Goal: Transaction & Acquisition: Subscribe to service/newsletter

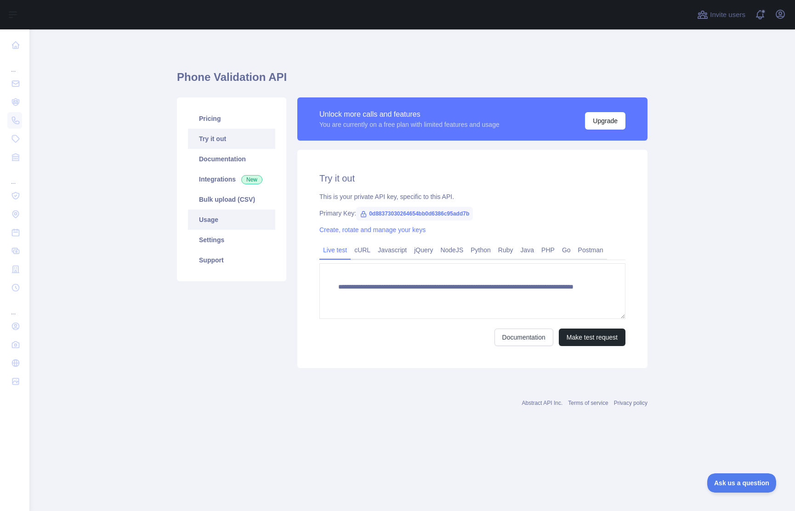
click at [230, 224] on link "Usage" at bounding box center [231, 220] width 87 height 20
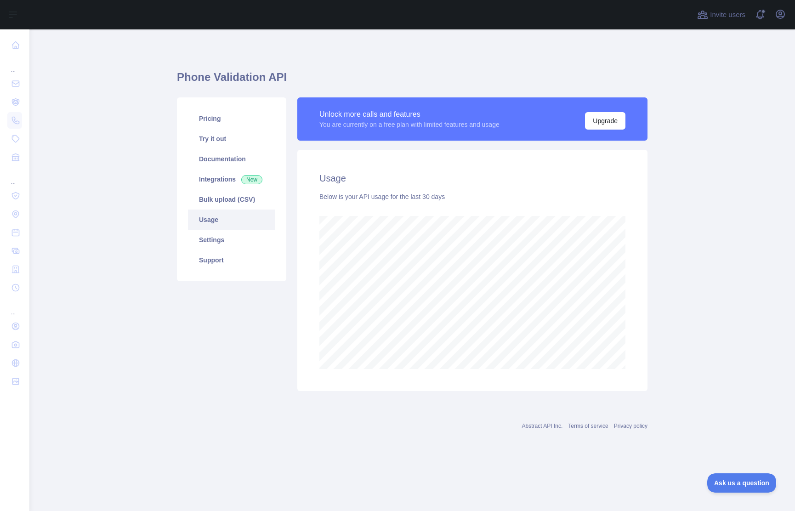
scroll to position [482, 766]
click at [221, 203] on link "Bulk upload (CSV)" at bounding box center [231, 199] width 87 height 20
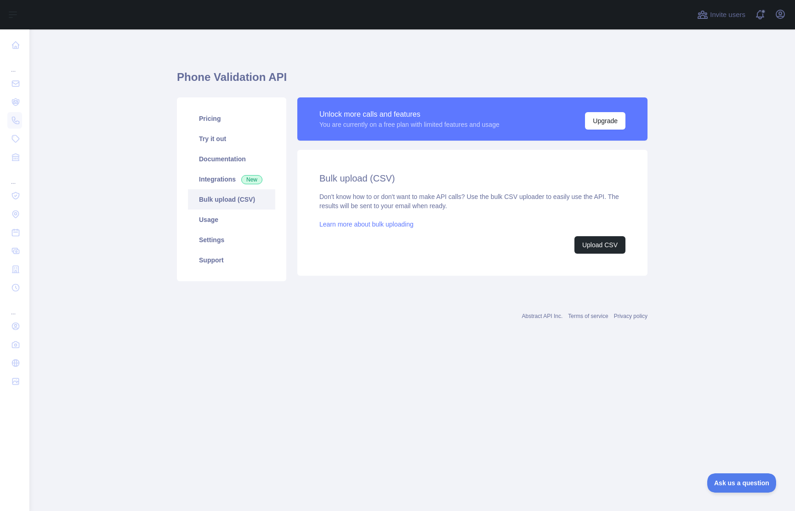
click at [371, 226] on link "Learn more about bulk uploading" at bounding box center [366, 224] width 94 height 7
click at [207, 235] on link "Settings" at bounding box center [231, 240] width 87 height 20
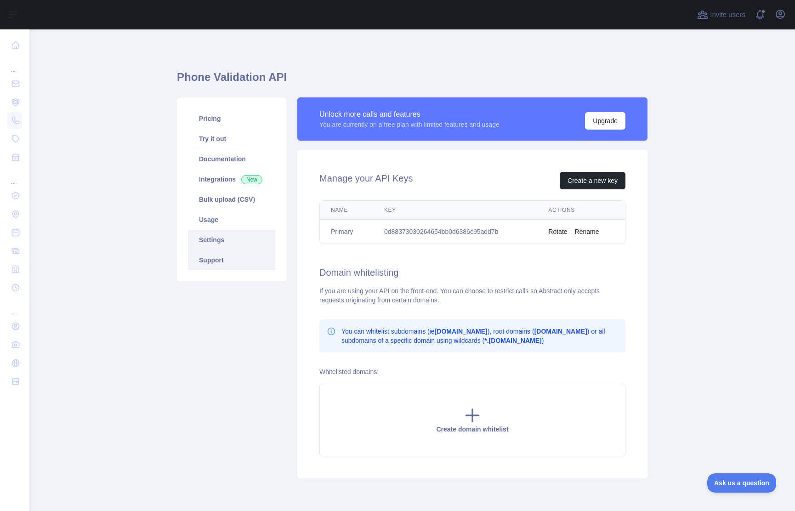
click at [217, 266] on link "Support" at bounding box center [231, 260] width 87 height 20
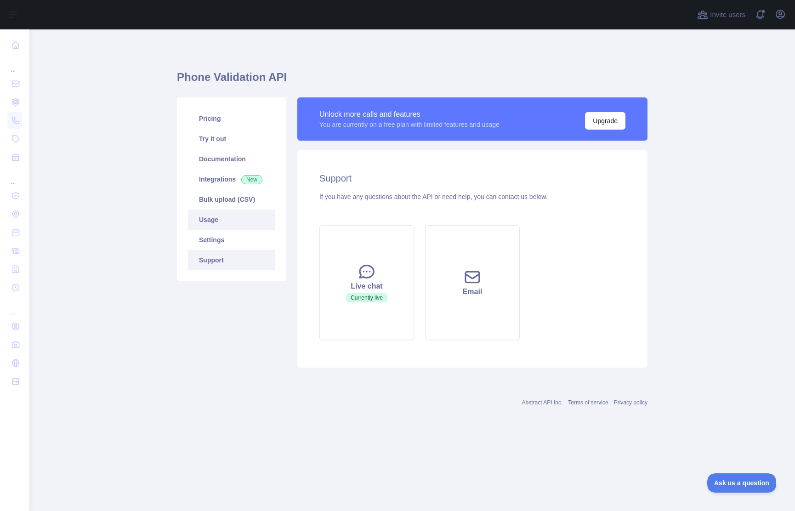
click at [213, 229] on link "Usage" at bounding box center [231, 220] width 87 height 20
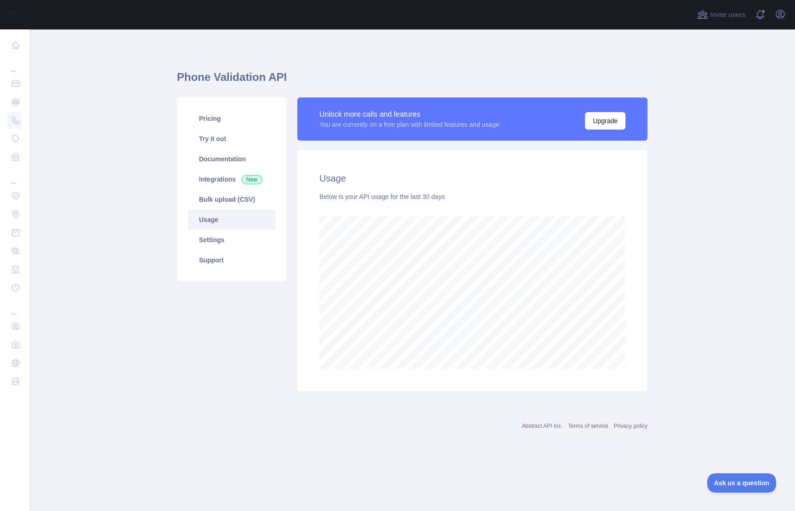
scroll to position [482, 766]
click at [218, 125] on link "Pricing" at bounding box center [231, 118] width 87 height 20
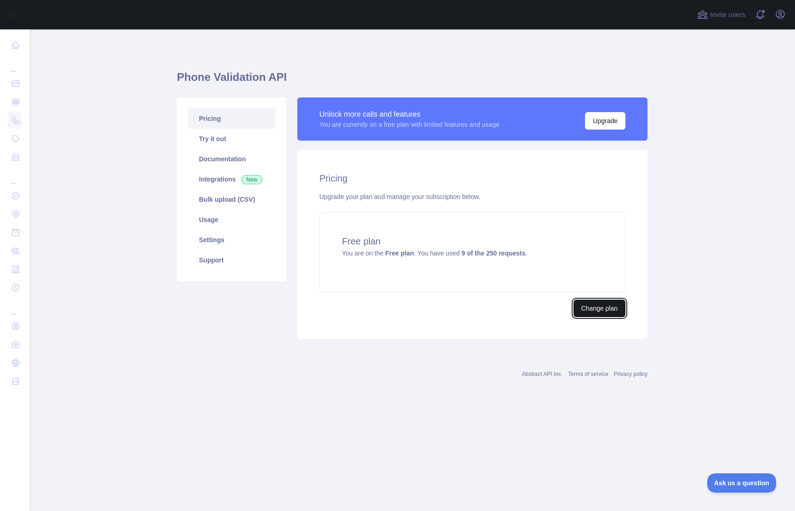
click at [602, 304] on button "Change plan" at bounding box center [599, 308] width 52 height 17
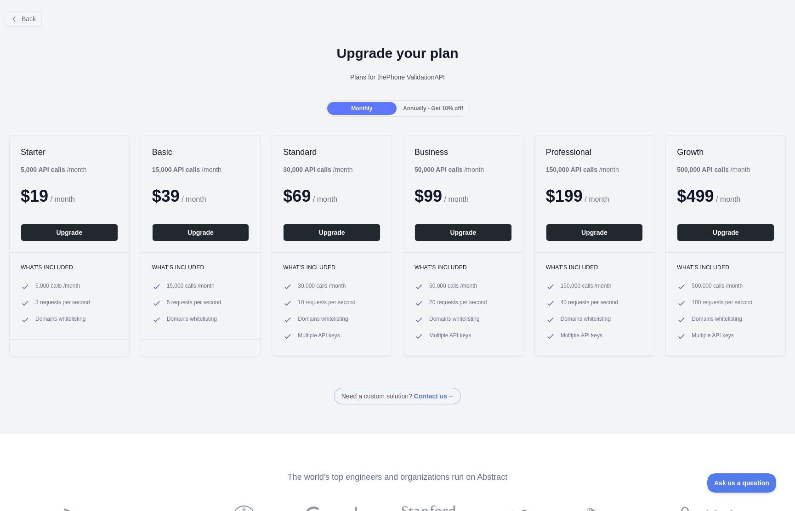
click at [407, 107] on span "Annually - Get 10% off!" at bounding box center [433, 108] width 60 height 6
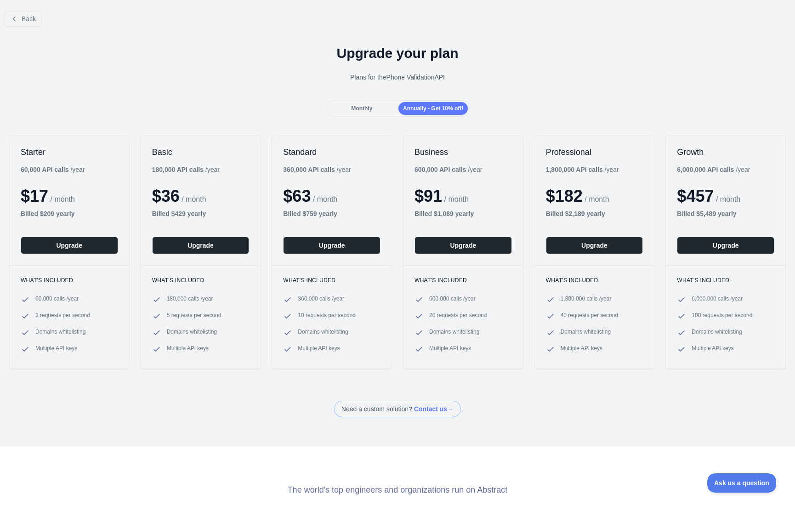
click at [351, 108] on span "Monthly" at bounding box center [361, 108] width 21 height 6
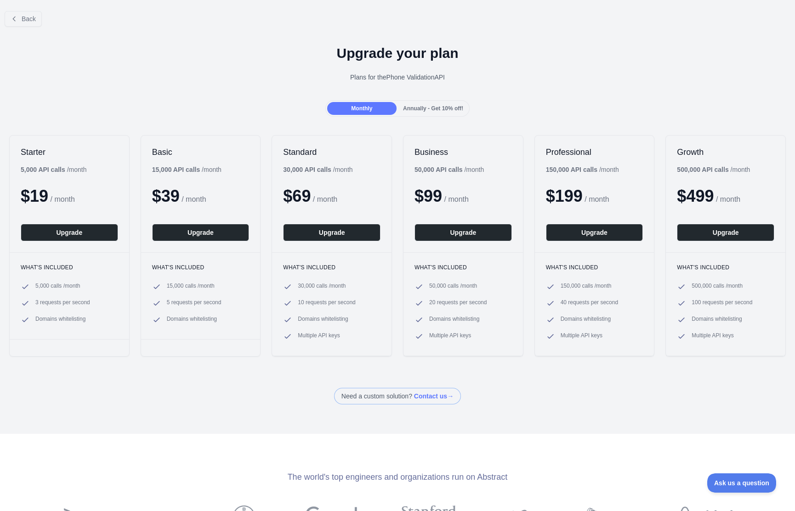
click at [419, 110] on span "Annually - Get 10% off!" at bounding box center [433, 108] width 60 height 6
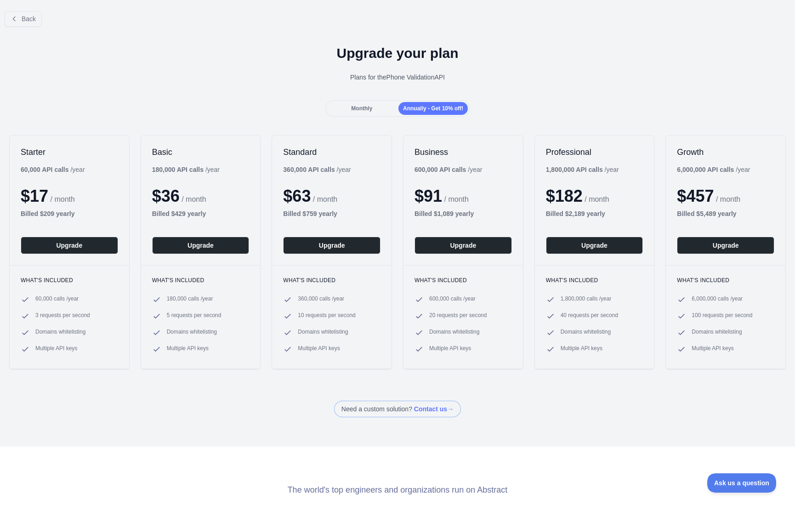
click at [366, 107] on span "Monthly" at bounding box center [361, 108] width 21 height 6
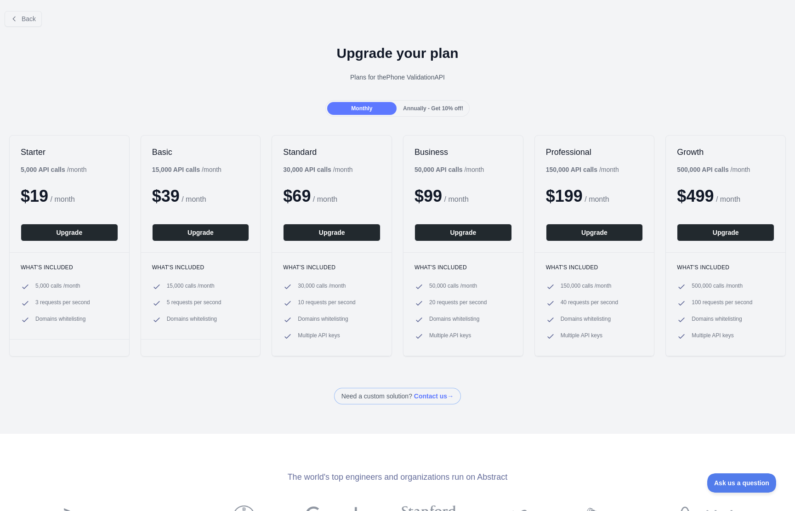
click at [432, 108] on span "Annually - Get 10% off!" at bounding box center [433, 108] width 60 height 6
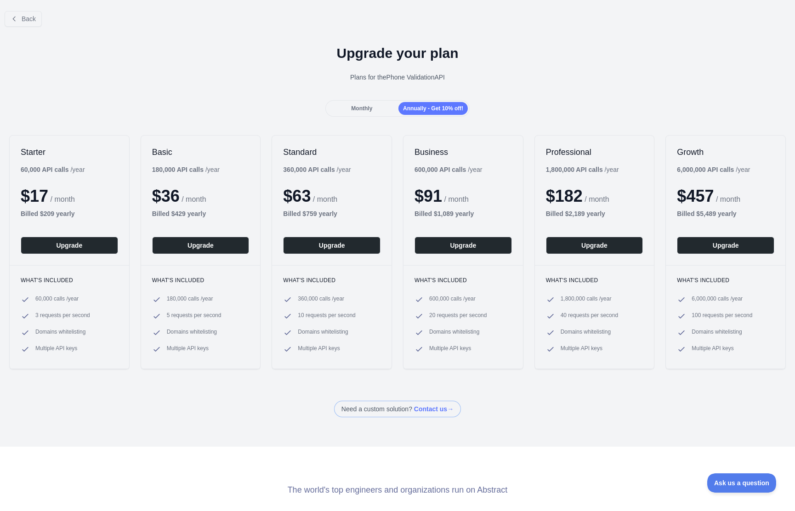
click at [375, 101] on div "Monthly Annually - Get 10% off!" at bounding box center [397, 108] width 145 height 17
click at [357, 110] on span "Monthly" at bounding box center [361, 108] width 21 height 6
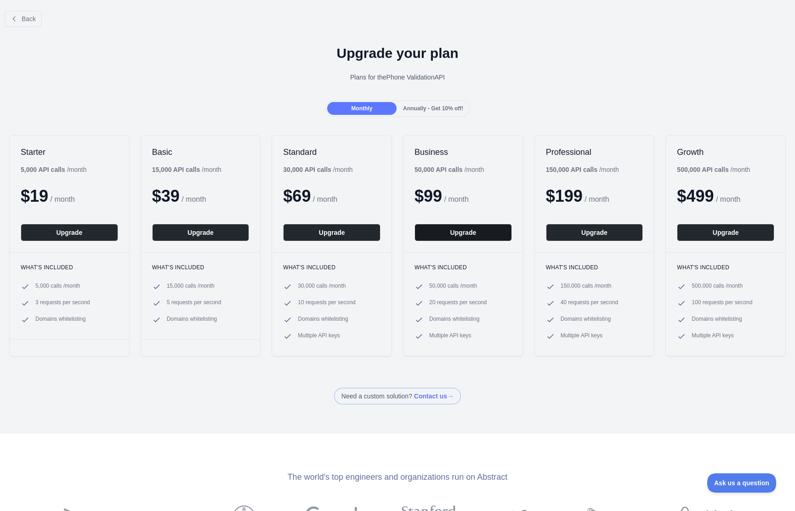
click at [433, 231] on button "Upgrade" at bounding box center [462, 232] width 97 height 17
click at [409, 111] on span "Annually - Get 10% off!" at bounding box center [433, 108] width 60 height 6
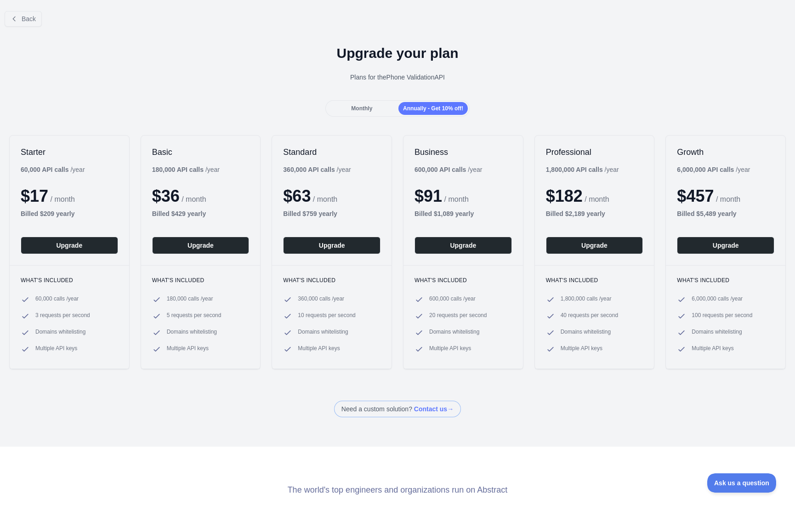
click at [347, 108] on div "Monthly" at bounding box center [361, 108] width 69 height 13
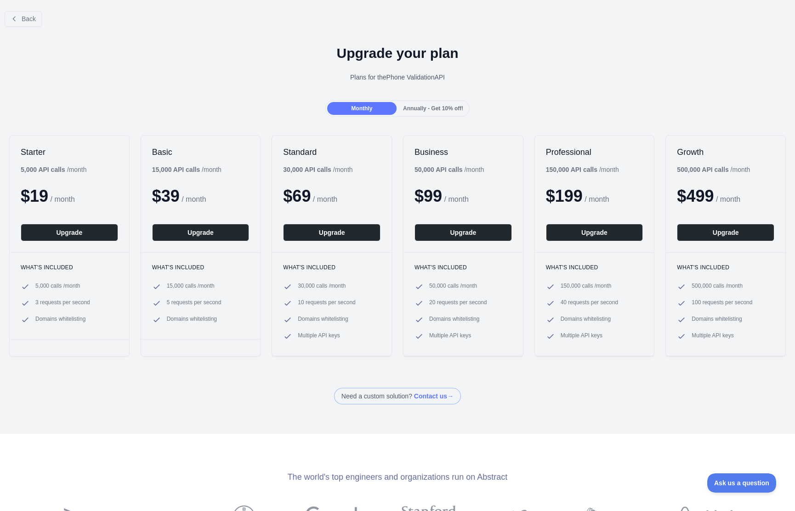
click at [428, 105] on span "Annually - Get 10% off!" at bounding box center [433, 108] width 60 height 6
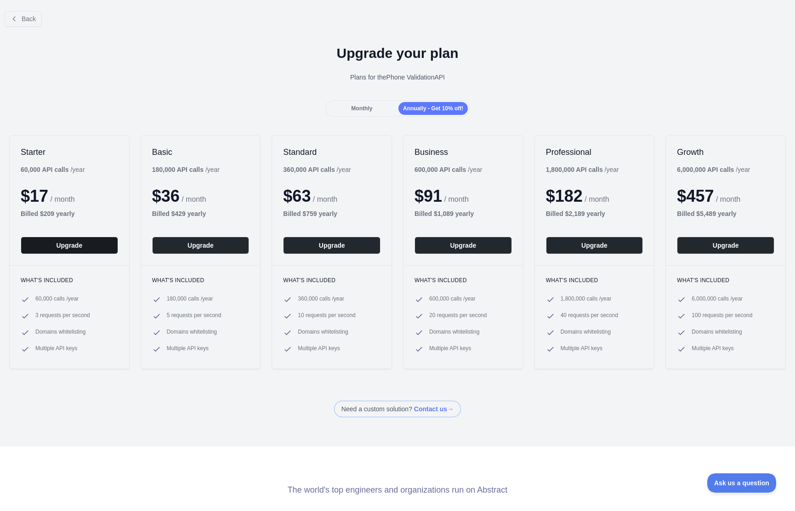
click at [69, 249] on button "Upgrade" at bounding box center [69, 245] width 97 height 17
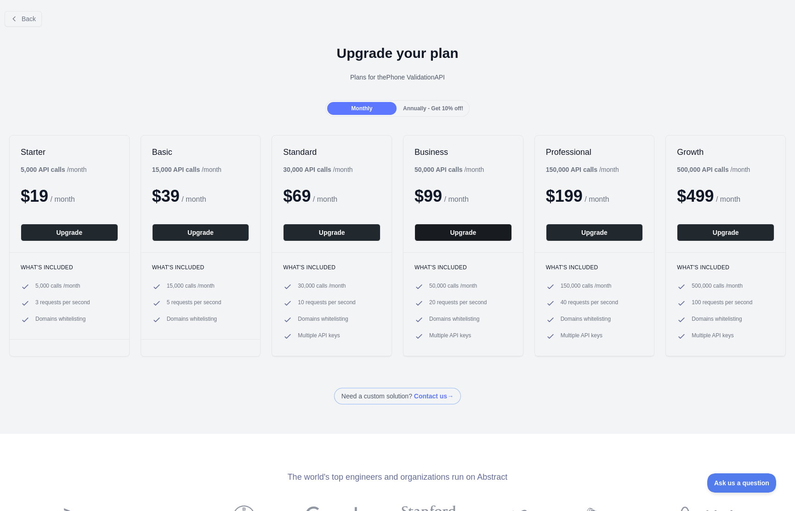
click at [432, 238] on button "Upgrade" at bounding box center [462, 232] width 97 height 17
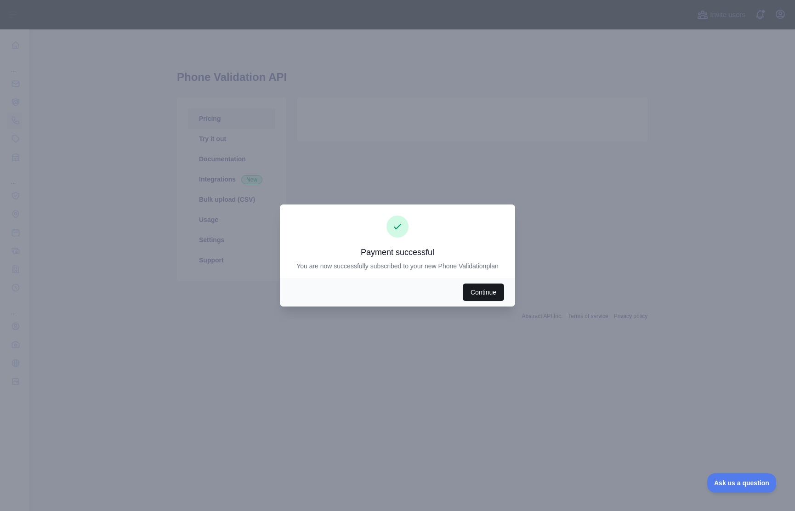
click at [471, 293] on button "Continue" at bounding box center [483, 292] width 41 height 17
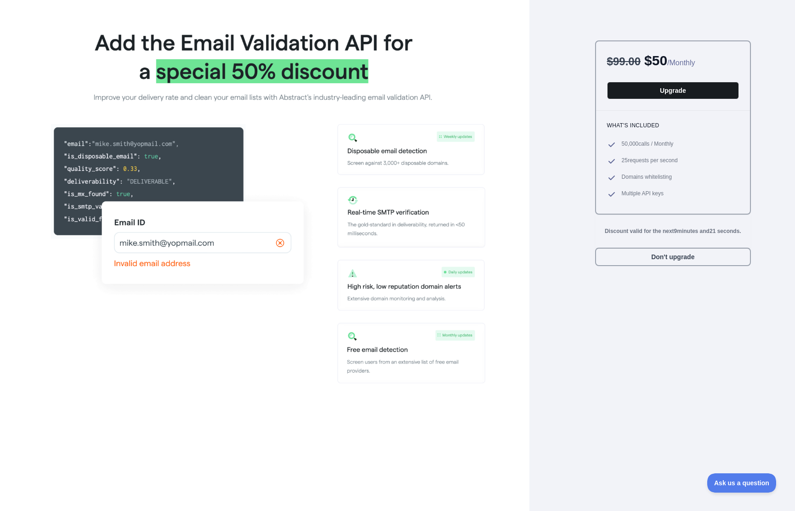
click at [647, 96] on button "Upgrade" at bounding box center [673, 90] width 132 height 17
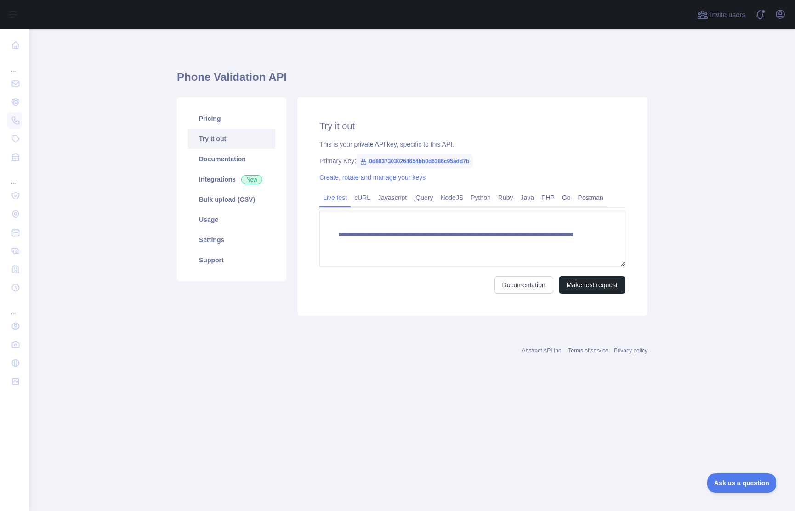
click at [388, 162] on span "0d88373030264654bb0d6386c95add7b" at bounding box center [414, 161] width 117 height 14
copy span "0d88373030264654bb0d6386c95add7b"
drag, startPoint x: 325, startPoint y: 239, endPoint x: 468, endPoint y: 210, distance: 145.5
click at [468, 210] on div "**********" at bounding box center [472, 241] width 306 height 104
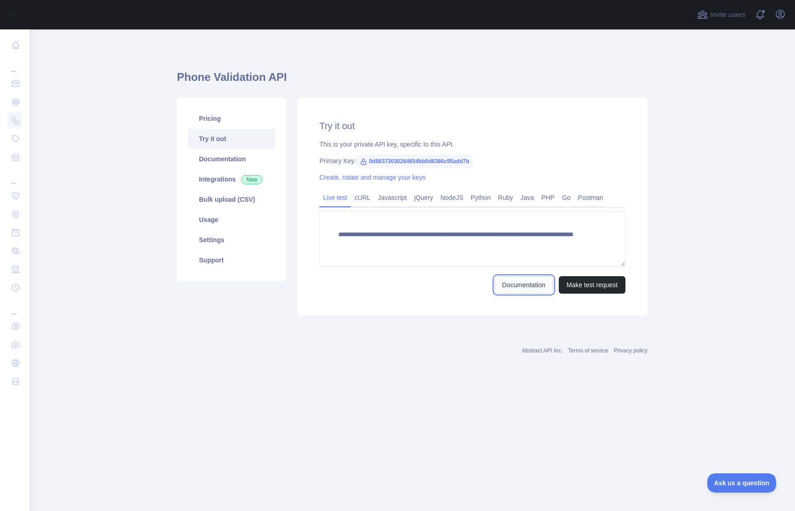
click at [529, 287] on link "Documentation" at bounding box center [523, 284] width 59 height 17
click at [217, 229] on link "Usage" at bounding box center [231, 220] width 87 height 20
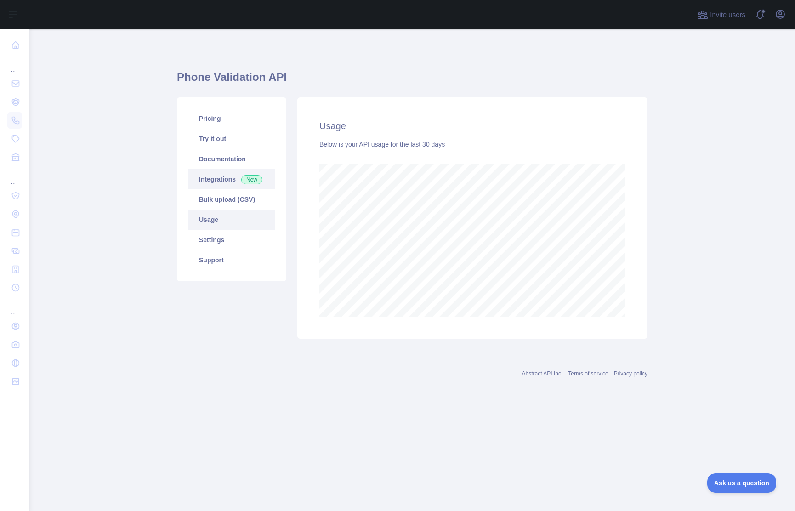
scroll to position [482, 766]
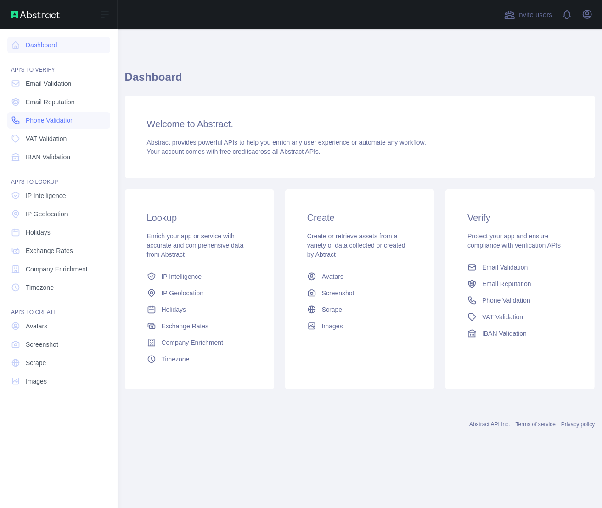
click at [47, 123] on span "Phone Validation" at bounding box center [50, 120] width 48 height 9
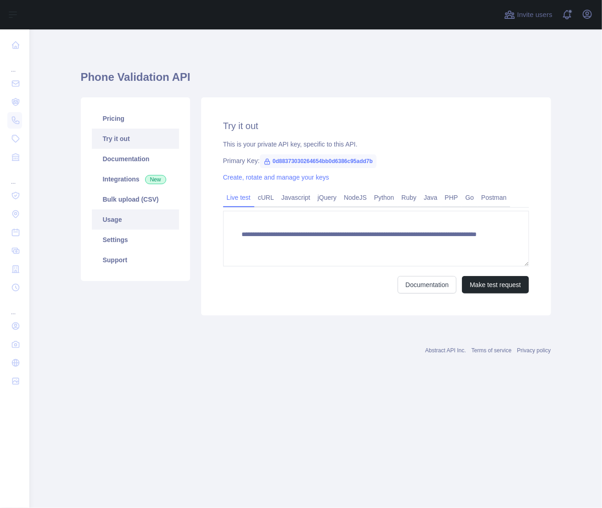
click at [128, 229] on link "Usage" at bounding box center [135, 220] width 87 height 20
